Goal: Information Seeking & Learning: Learn about a topic

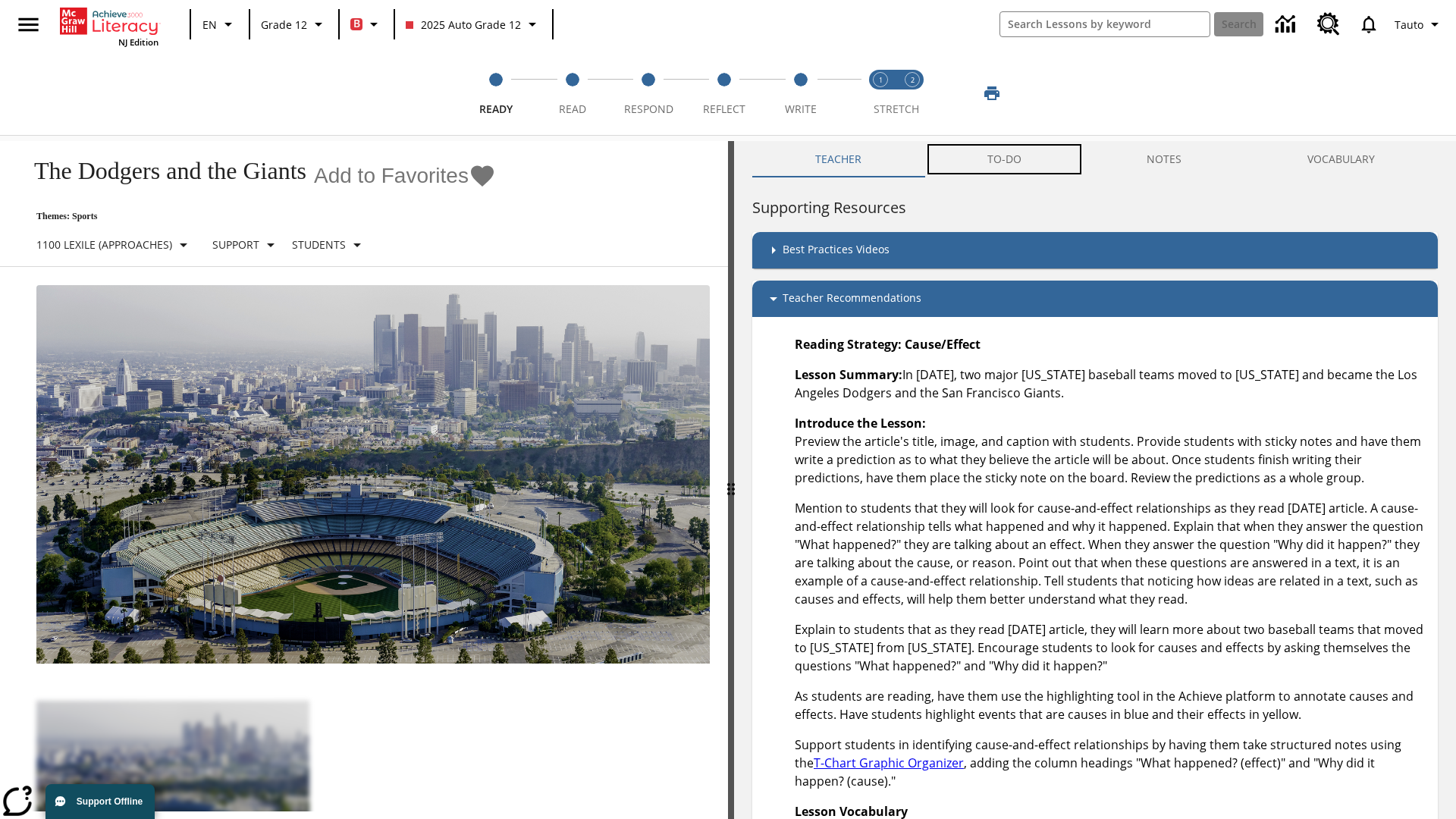
click at [1005, 159] on button "TO-DO" at bounding box center [1004, 158] width 160 height 36
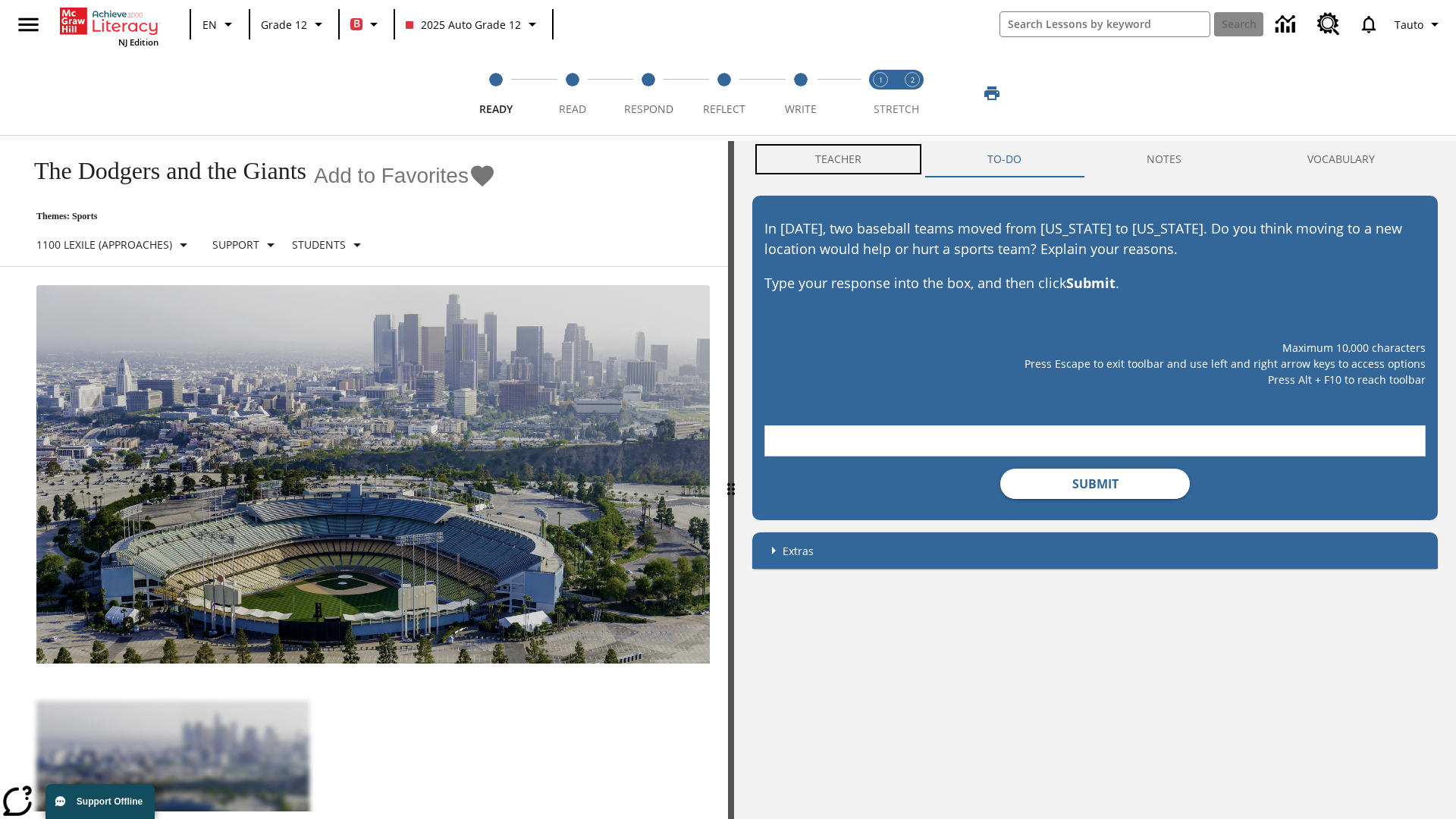
click at [839, 159] on button "Teacher" at bounding box center [838, 158] width 172 height 36
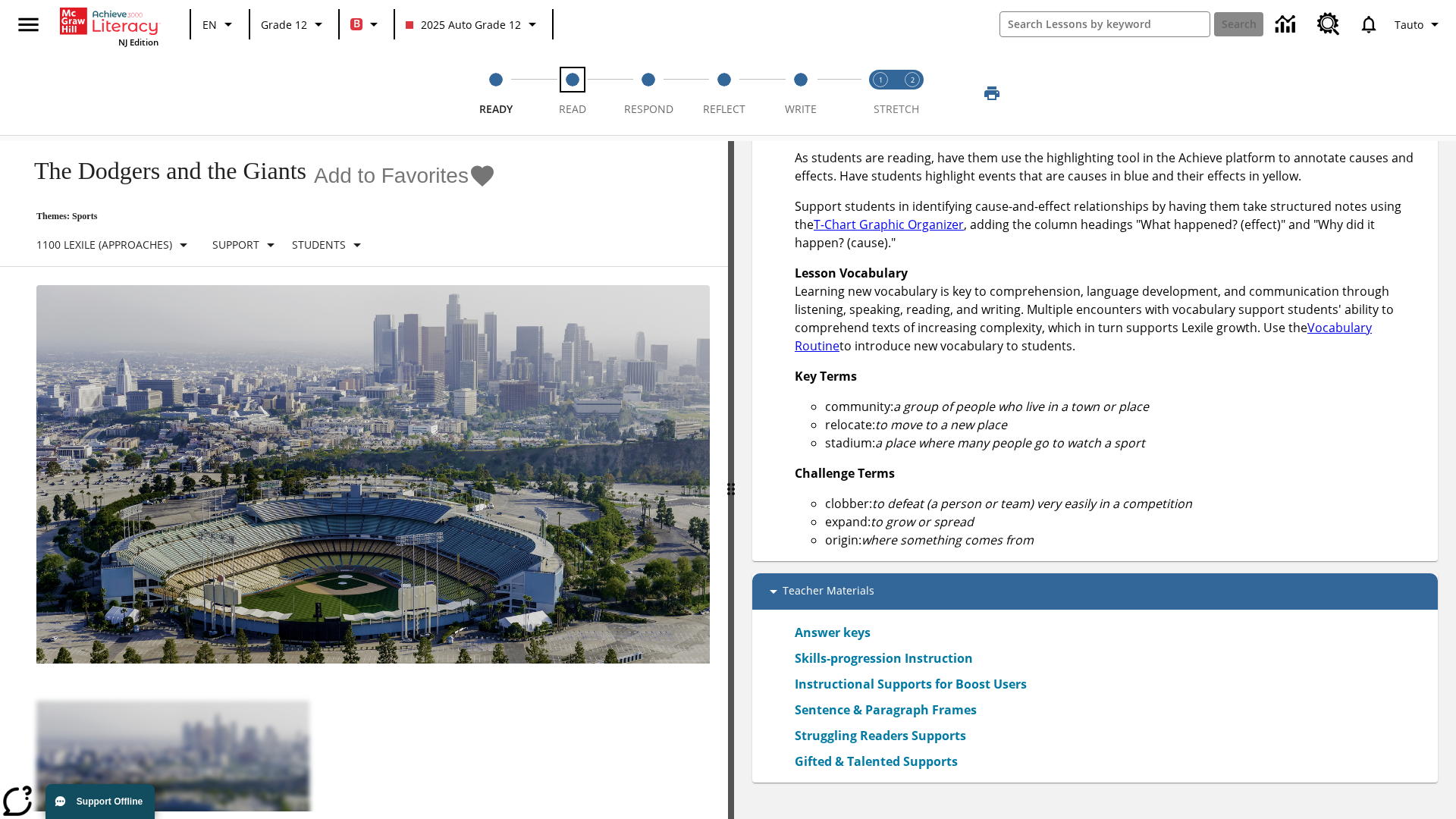
click at [572, 94] on span "Read" at bounding box center [573, 103] width 28 height 28
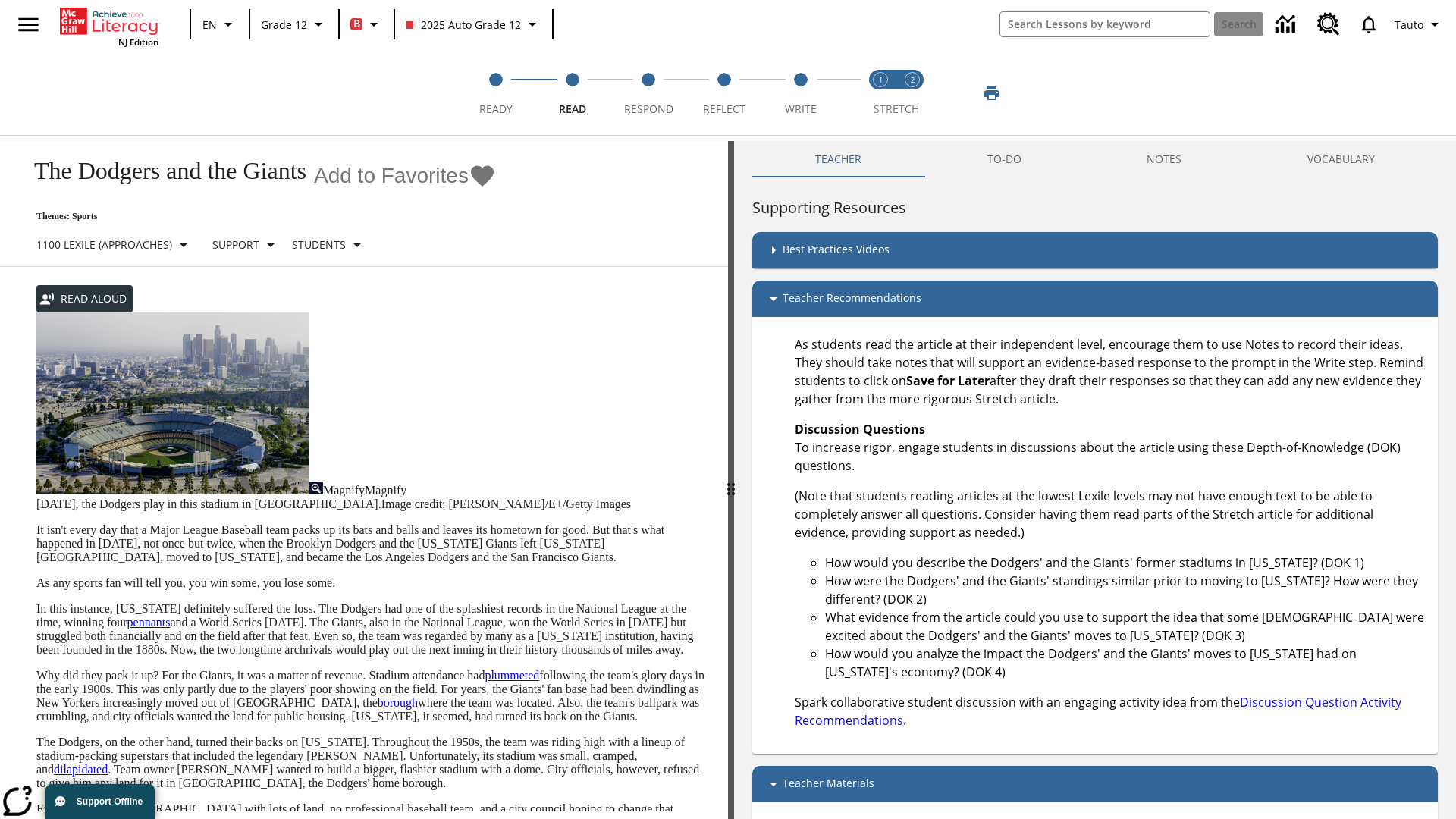
scroll to position [15, 0]
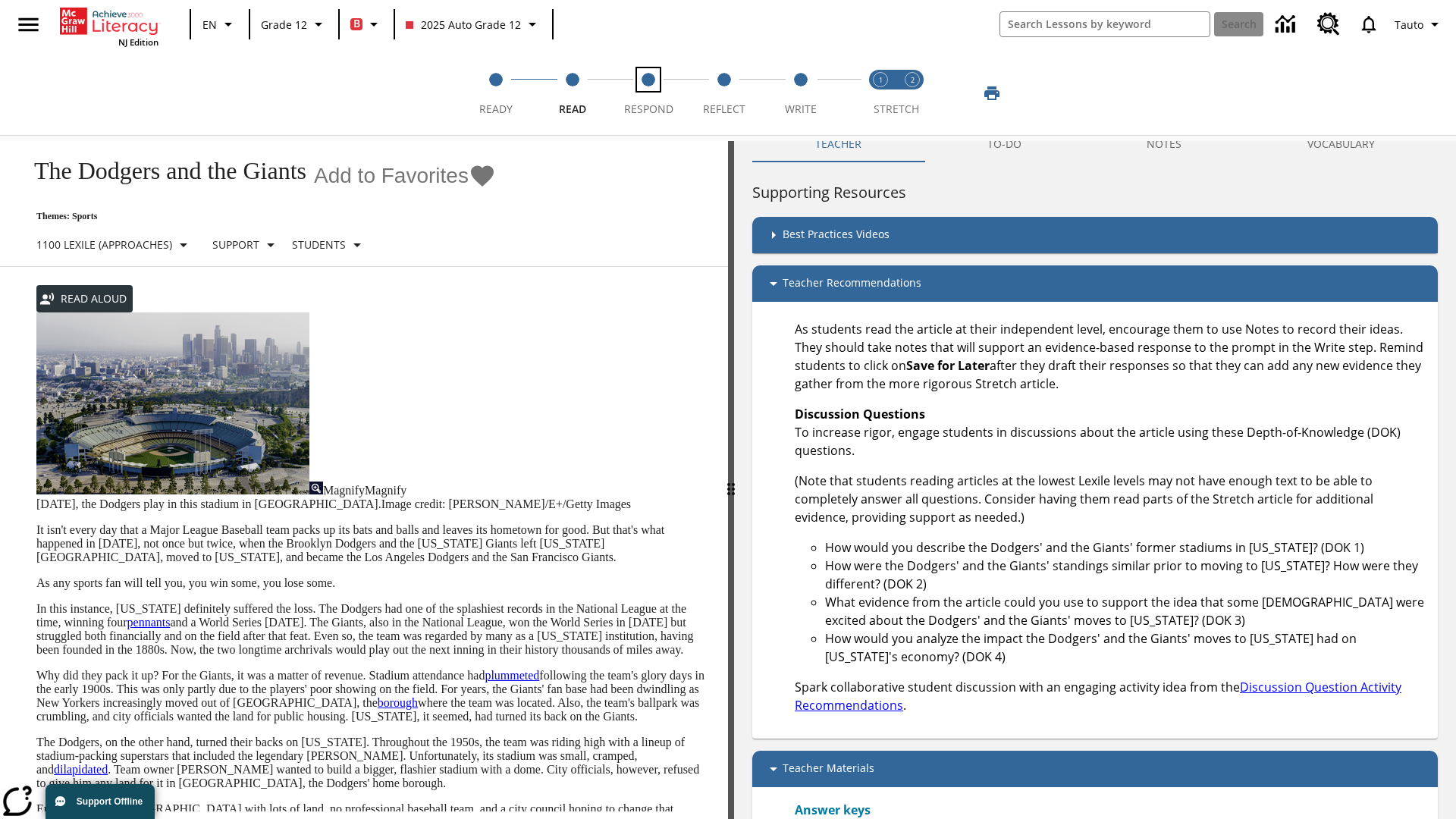
click at [649, 94] on span "Respond" at bounding box center [649, 103] width 49 height 28
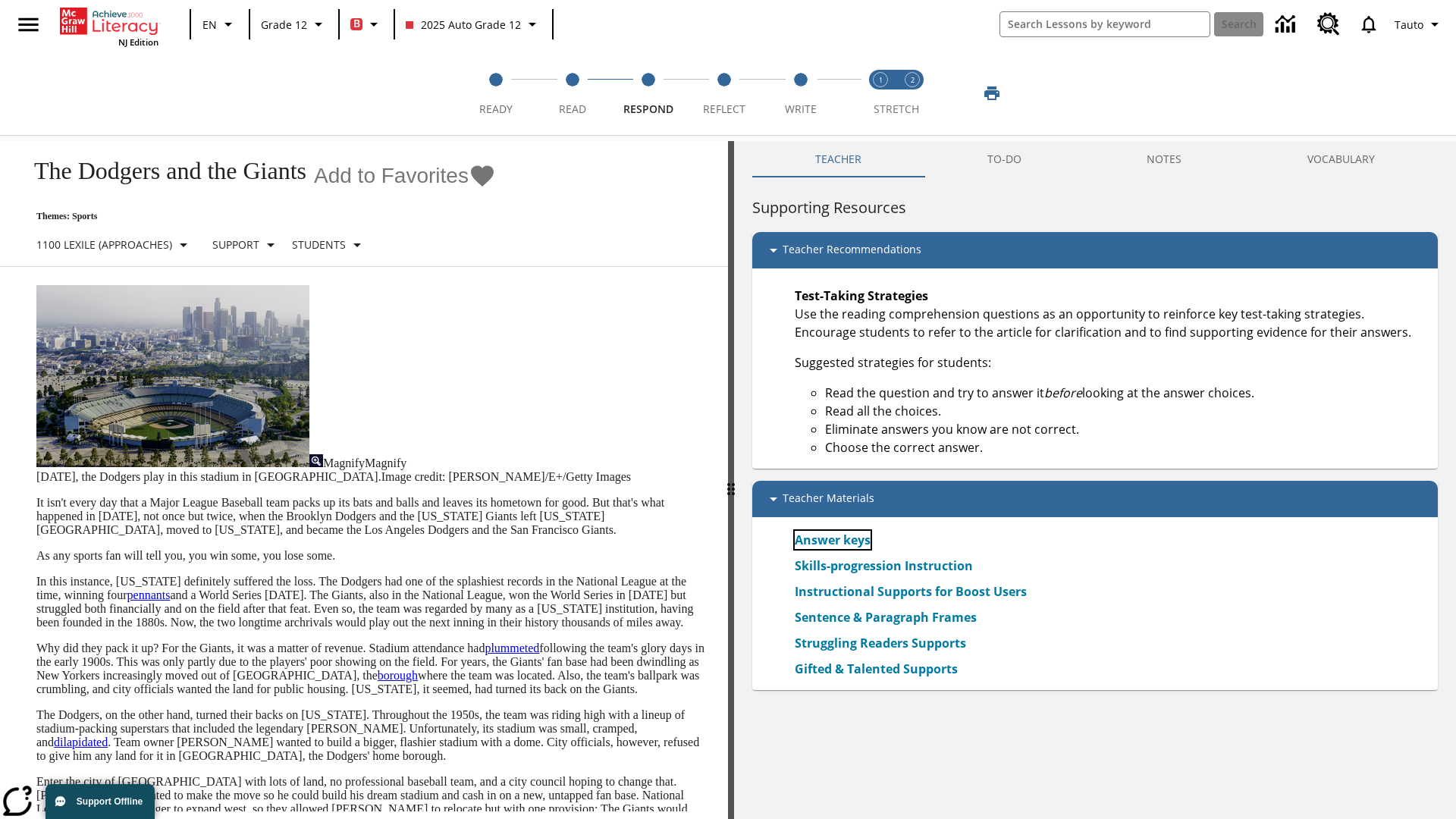
click at [833, 540] on link "Answer keys" at bounding box center [832, 539] width 76 height 18
click at [725, 94] on span "Reflect" at bounding box center [724, 103] width 42 height 28
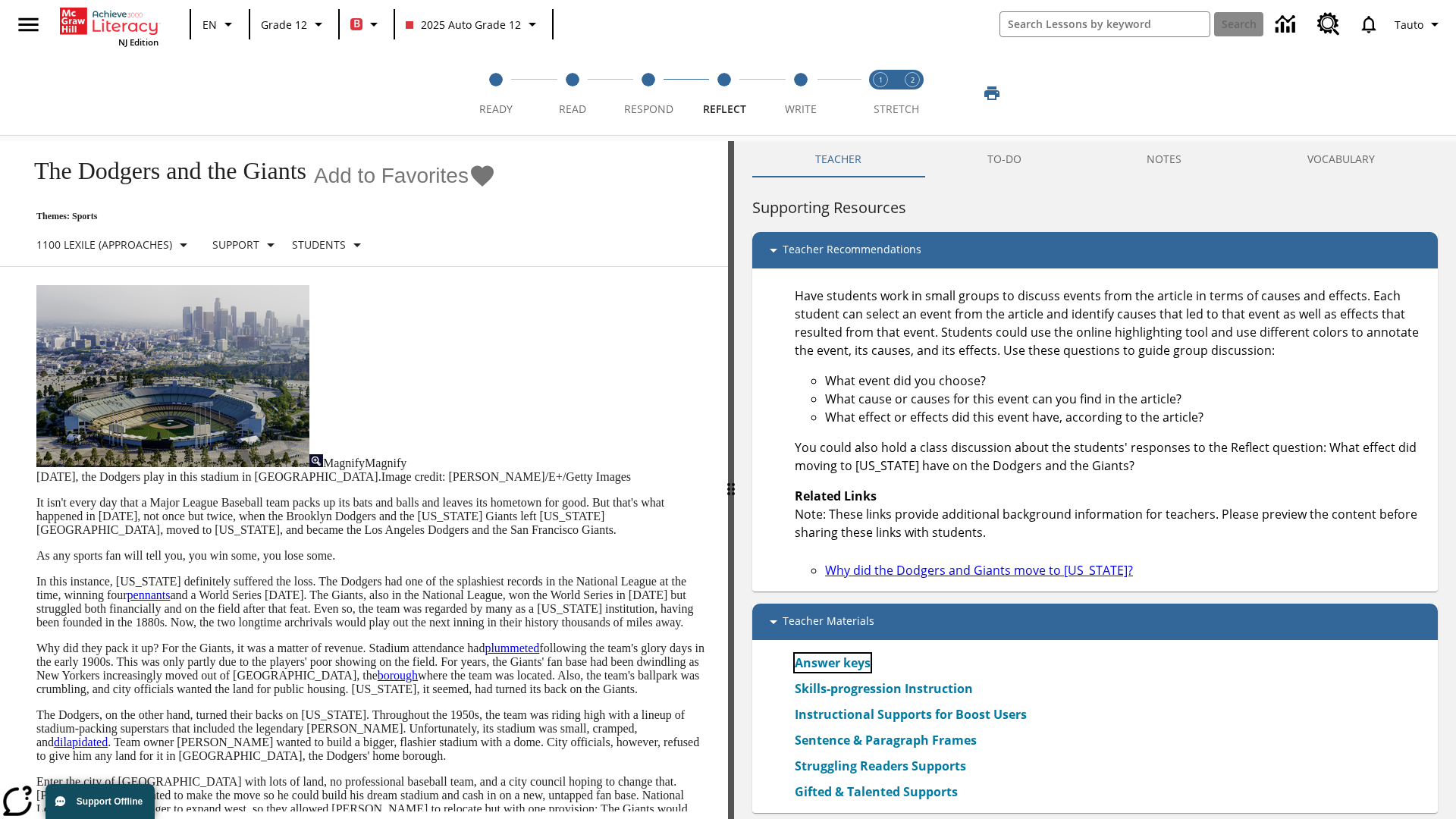
click at [833, 662] on link "Answer keys" at bounding box center [832, 662] width 76 height 18
click at [800, 94] on span "Write" at bounding box center [800, 103] width 32 height 28
